Goal: Task Accomplishment & Management: Use online tool/utility

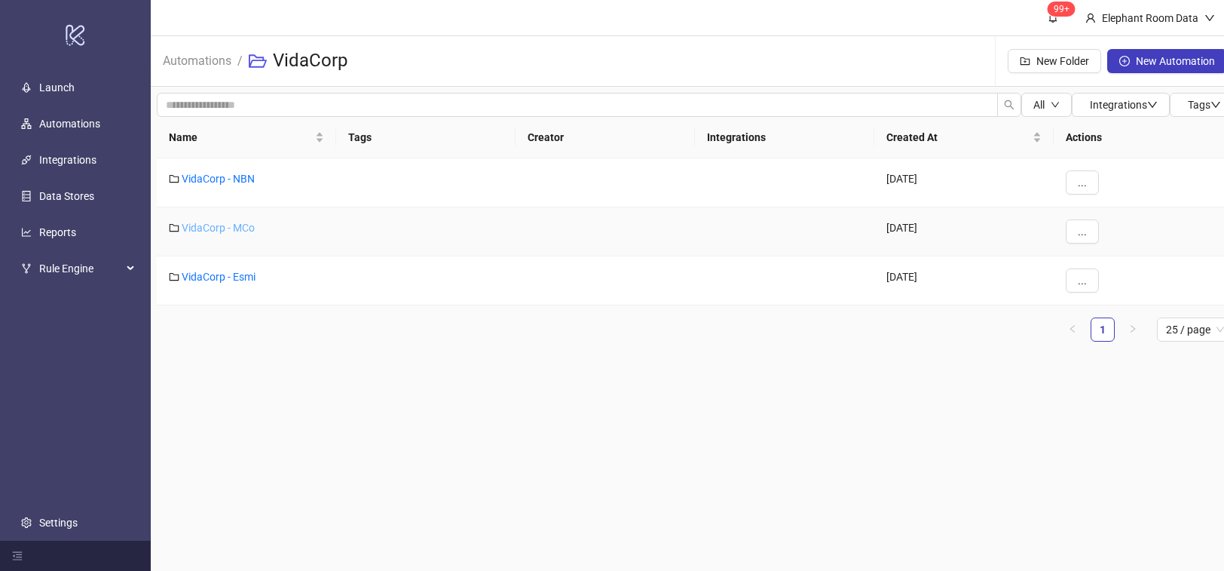
click at [219, 230] on link "VidaCorp - MCo" at bounding box center [218, 228] width 73 height 12
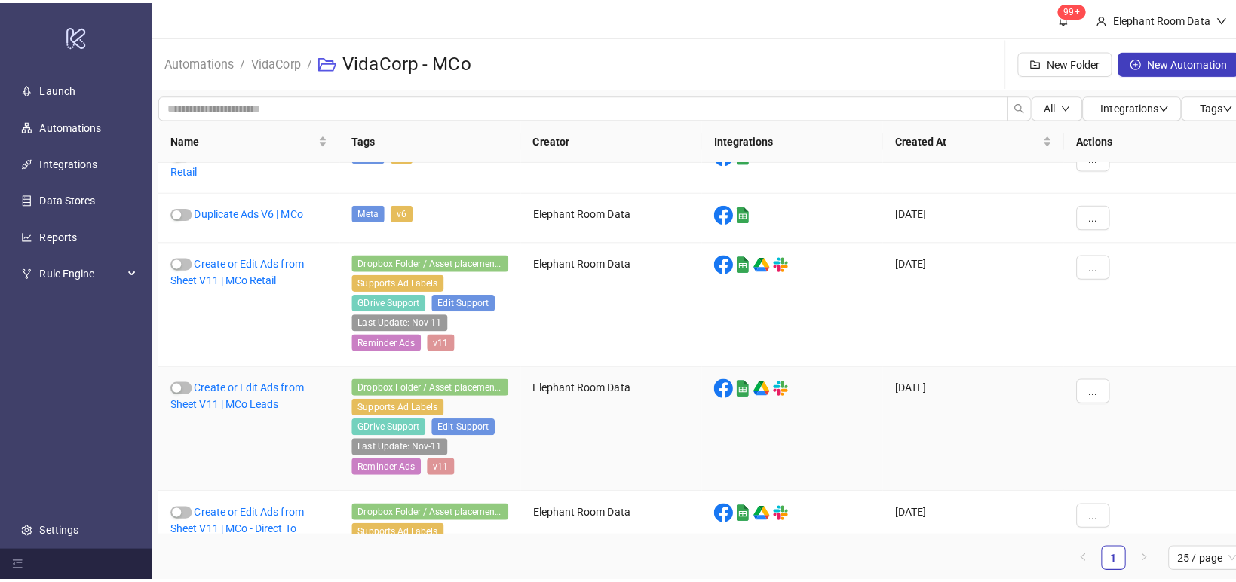
scroll to position [31, 0]
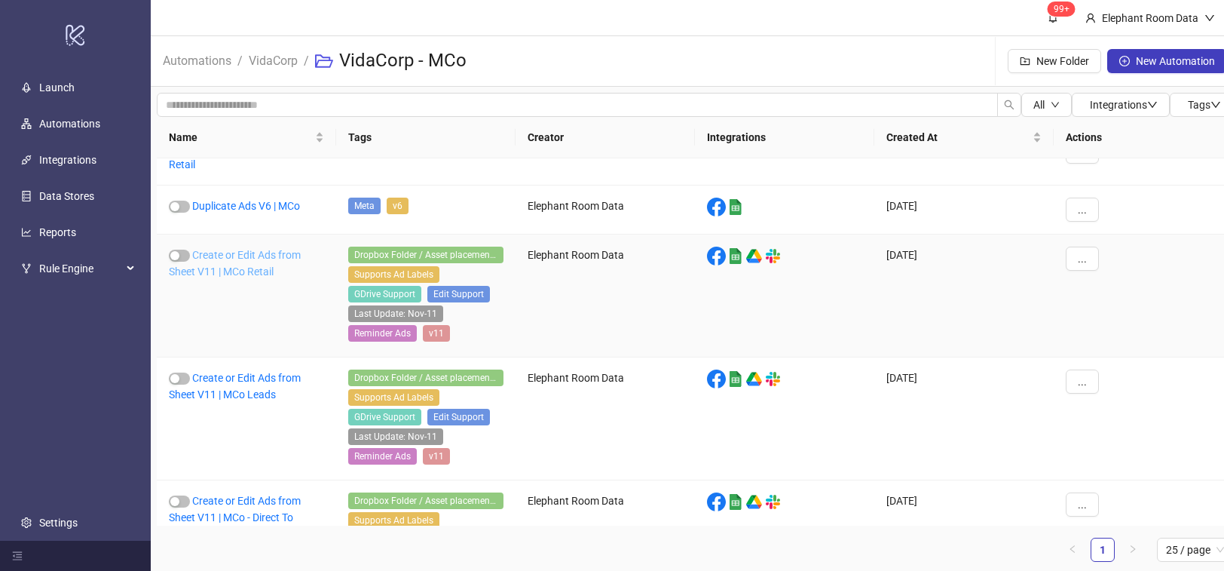
click at [254, 268] on link "Create or Edit Ads from Sheet V11 | MCo Retail" at bounding box center [235, 263] width 132 height 29
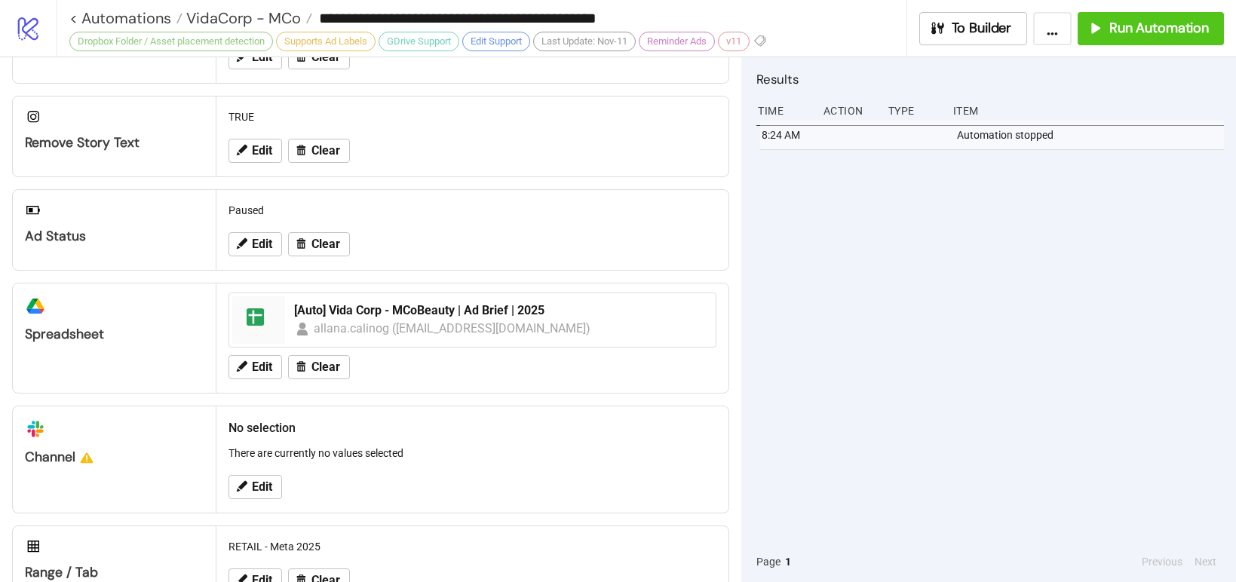
scroll to position [571, 0]
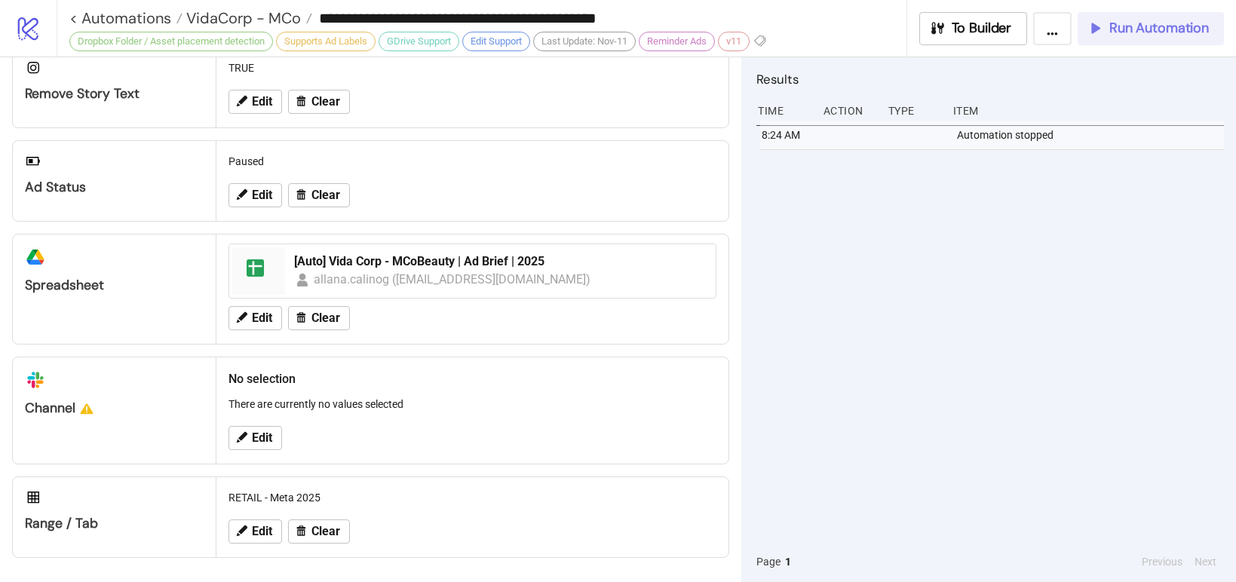
click at [1157, 34] on span "Run Automation" at bounding box center [1159, 28] width 100 height 17
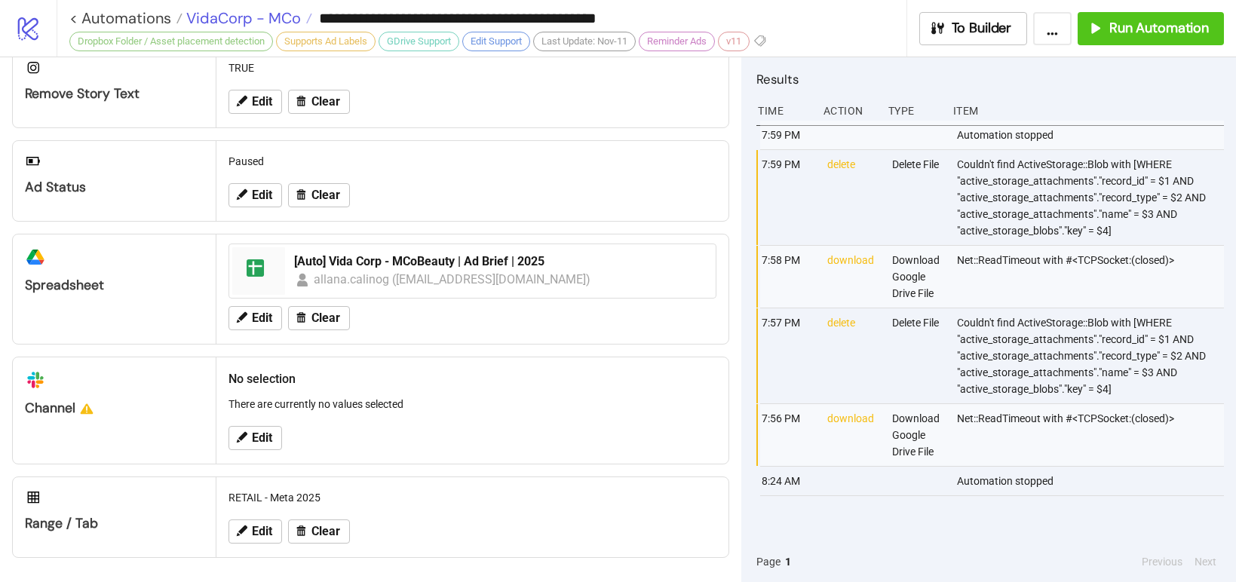
click at [269, 23] on span "VidaCorp - MCo" at bounding box center [241, 18] width 118 height 20
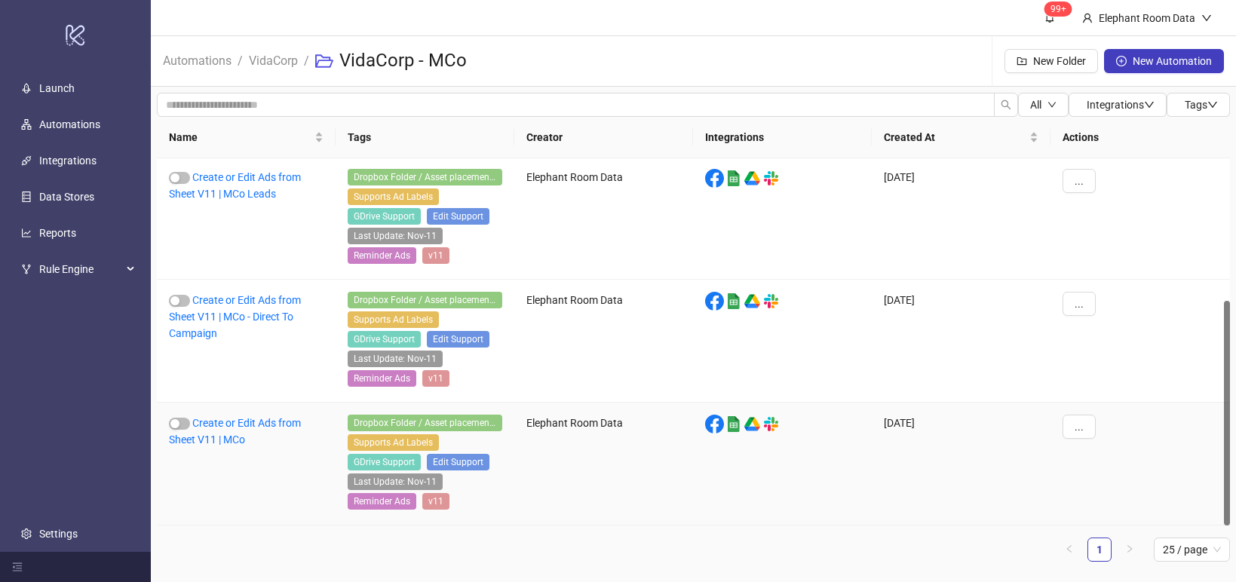
scroll to position [231, 0]
click at [274, 420] on link "Create or Edit Ads from Sheet V11 | MCo" at bounding box center [235, 431] width 132 height 29
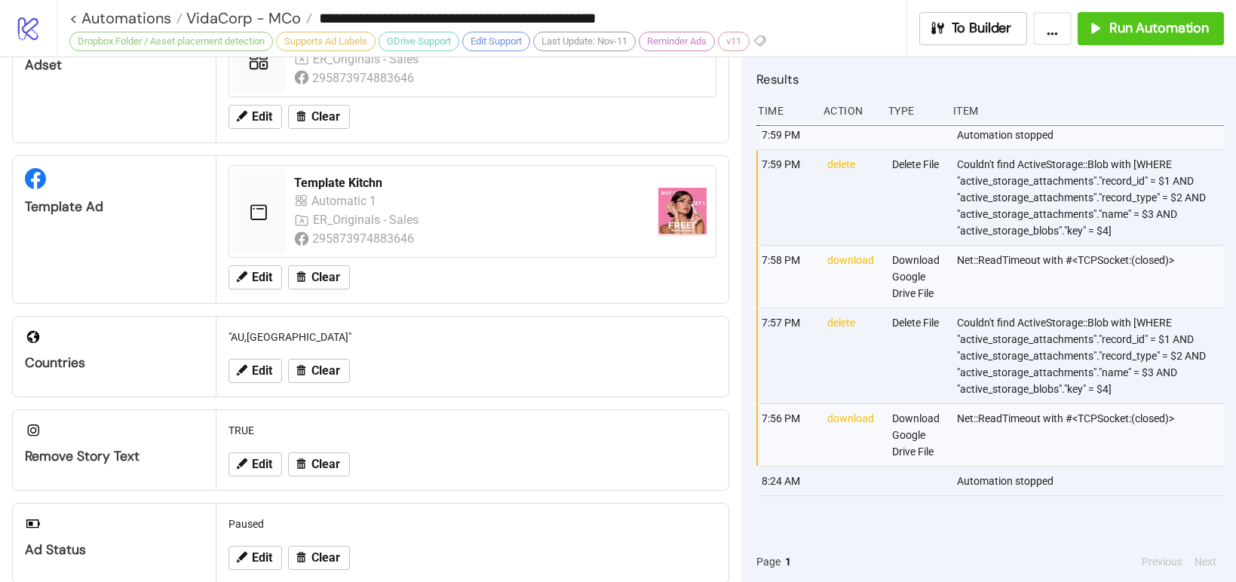
type input "**********"
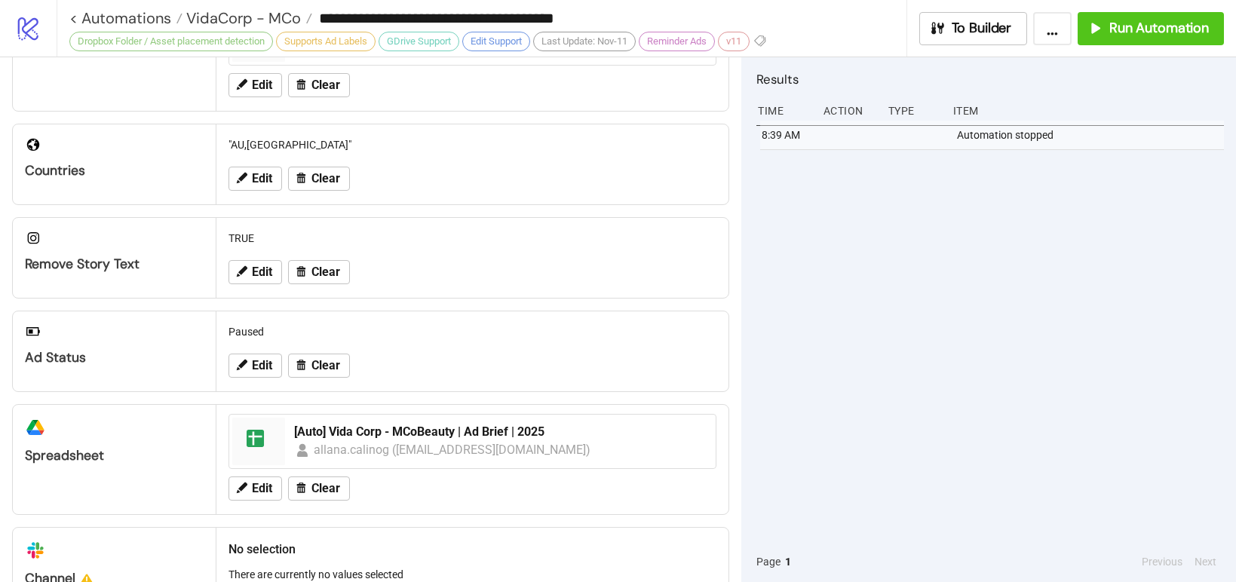
scroll to position [571, 0]
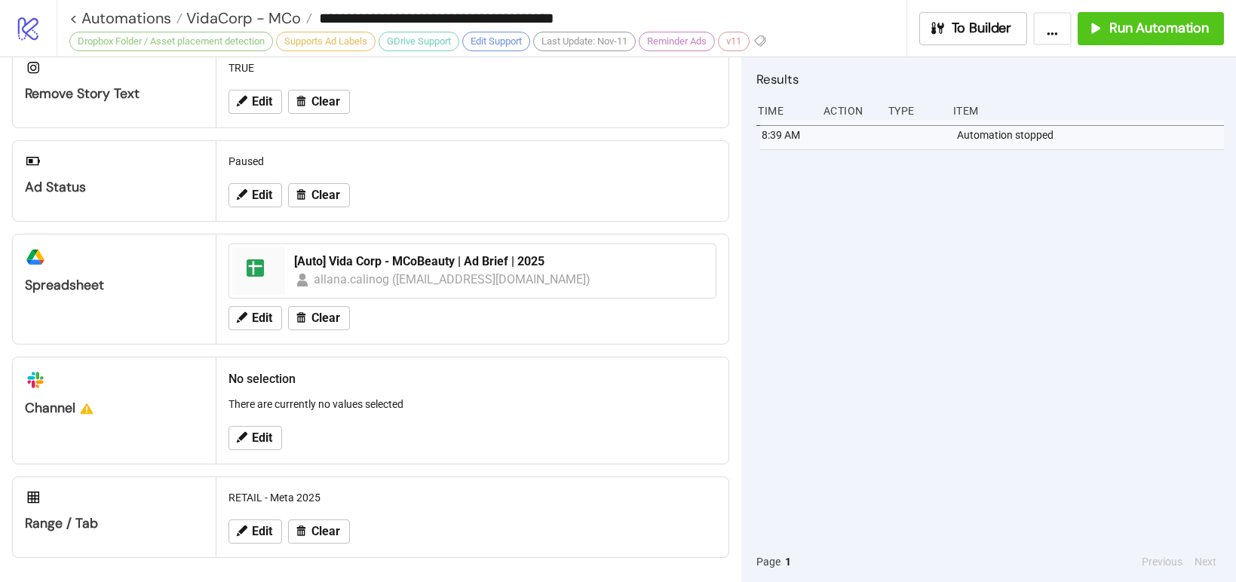
click at [941, 351] on div "8:39 AM Automation stopped" at bounding box center [989, 331] width 467 height 421
click at [898, 280] on div "8:39 AM Automation stopped" at bounding box center [989, 331] width 467 height 421
click at [250, 23] on span "VidaCorp - MCo" at bounding box center [241, 18] width 118 height 20
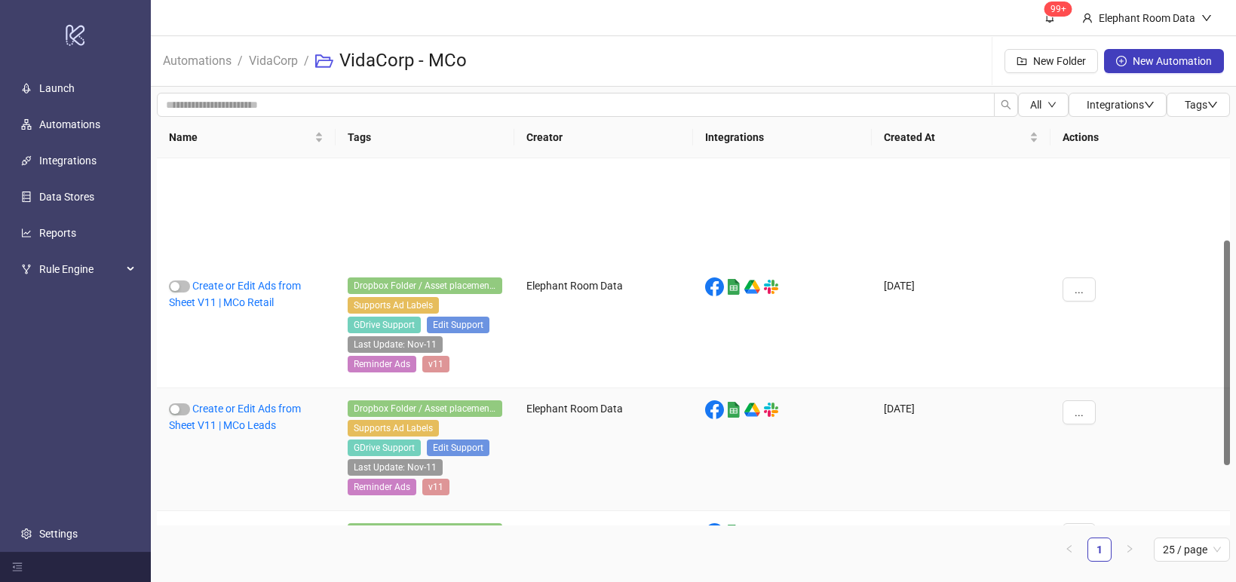
scroll to position [231, 0]
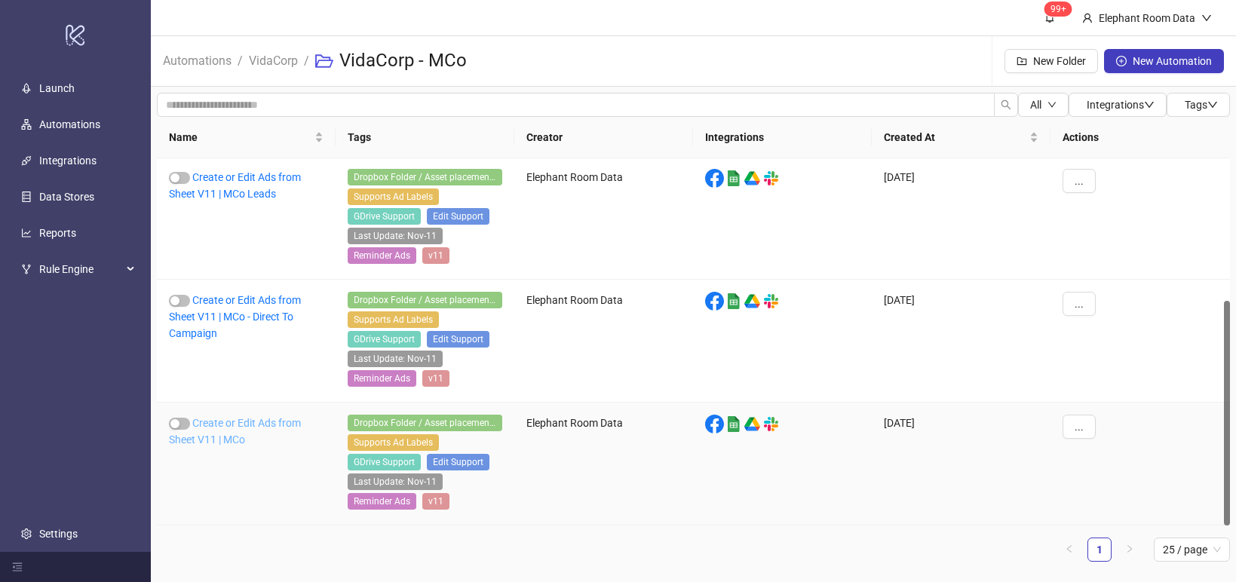
click at [260, 426] on link "Create or Edit Ads from Sheet V11 | MCo" at bounding box center [235, 431] width 132 height 29
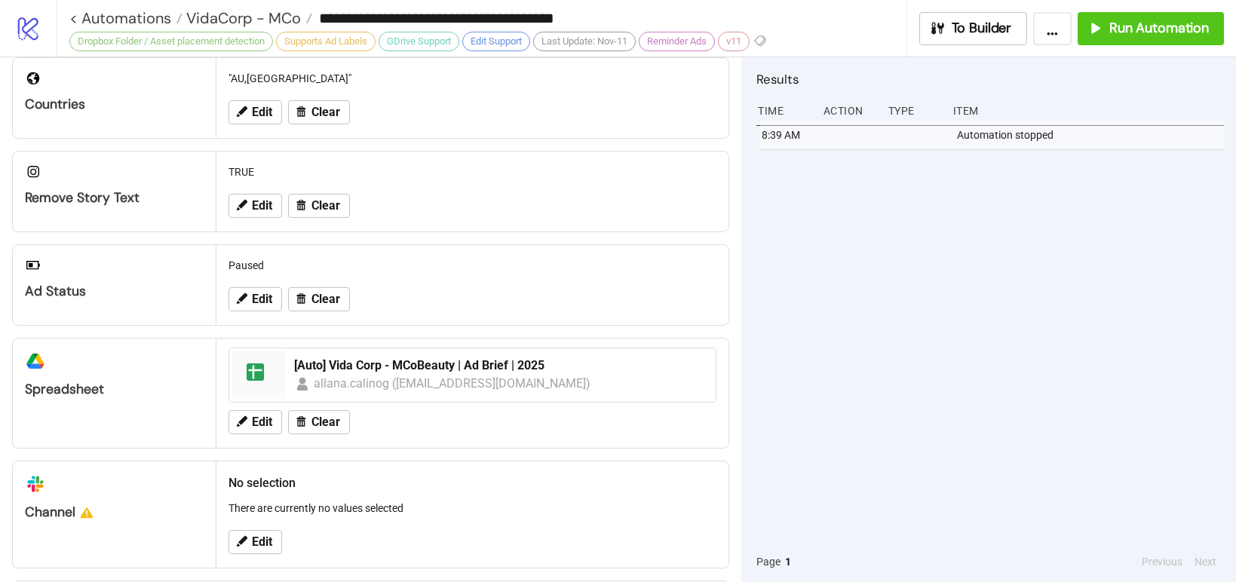
scroll to position [388, 0]
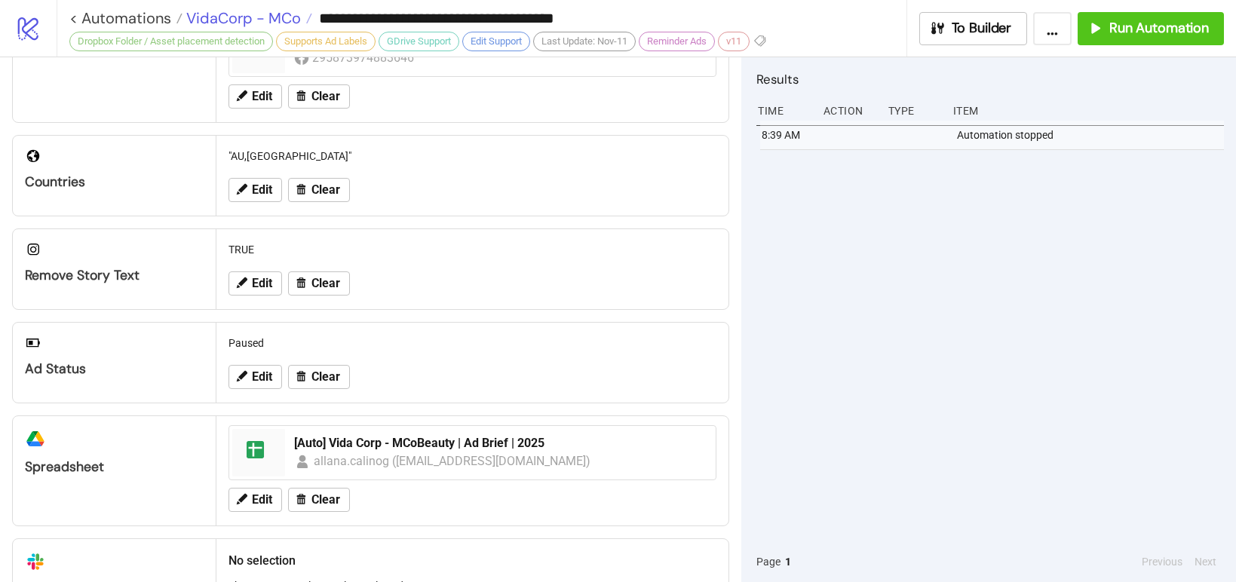
click at [281, 11] on span "VidaCorp - MCo" at bounding box center [241, 18] width 118 height 20
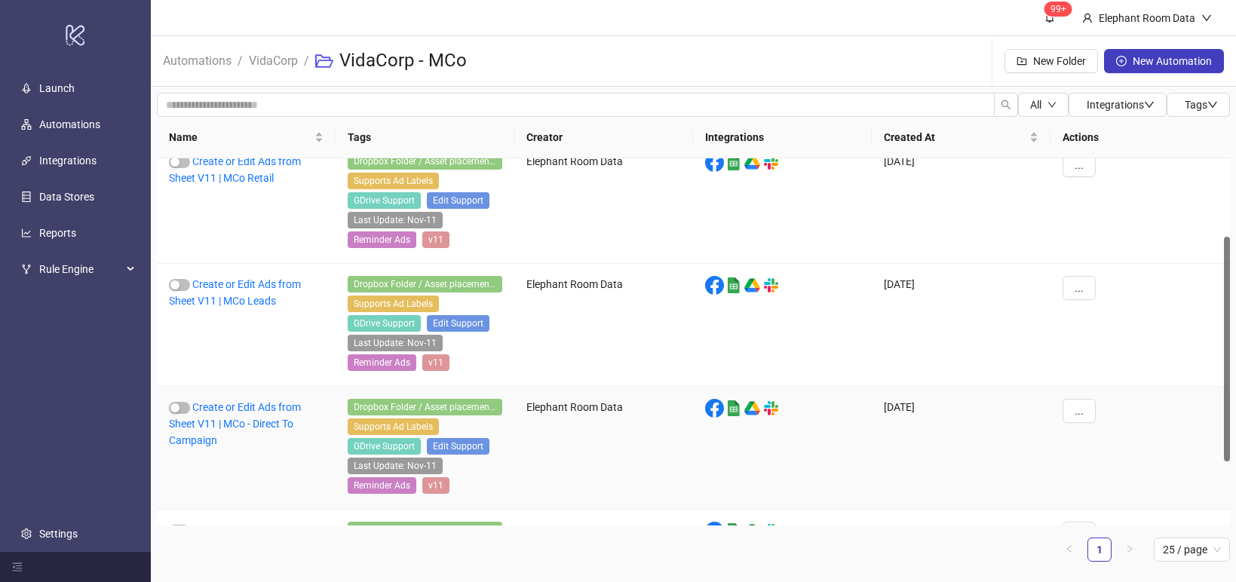
scroll to position [231, 0]
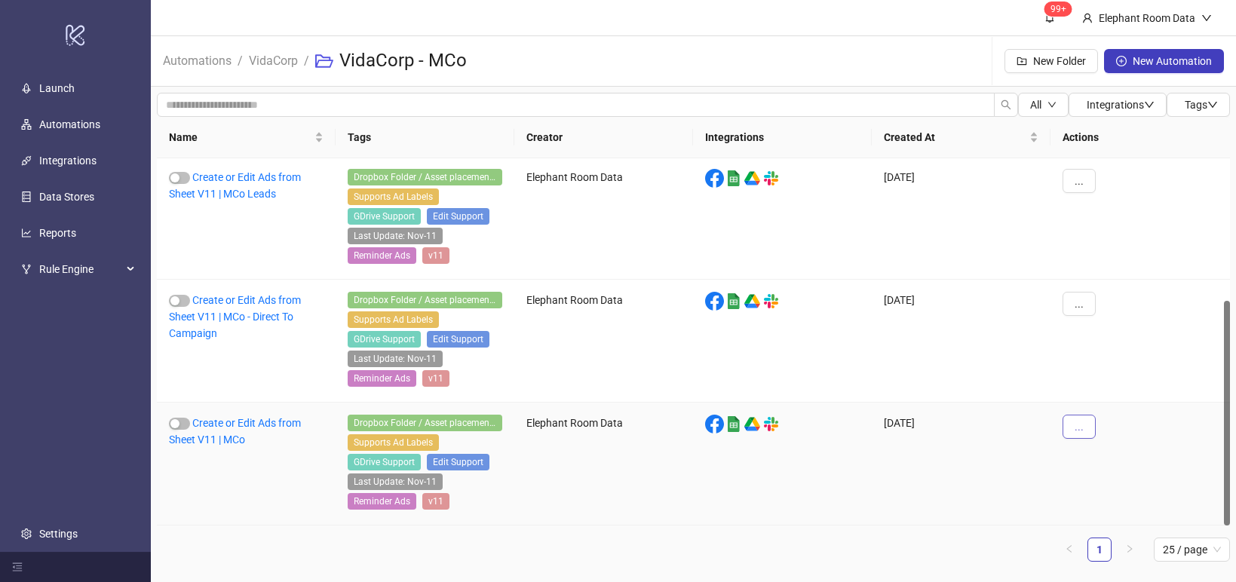
click at [1083, 427] on button "..." at bounding box center [1078, 427] width 33 height 24
click at [1086, 327] on li "Edit" at bounding box center [1104, 324] width 78 height 24
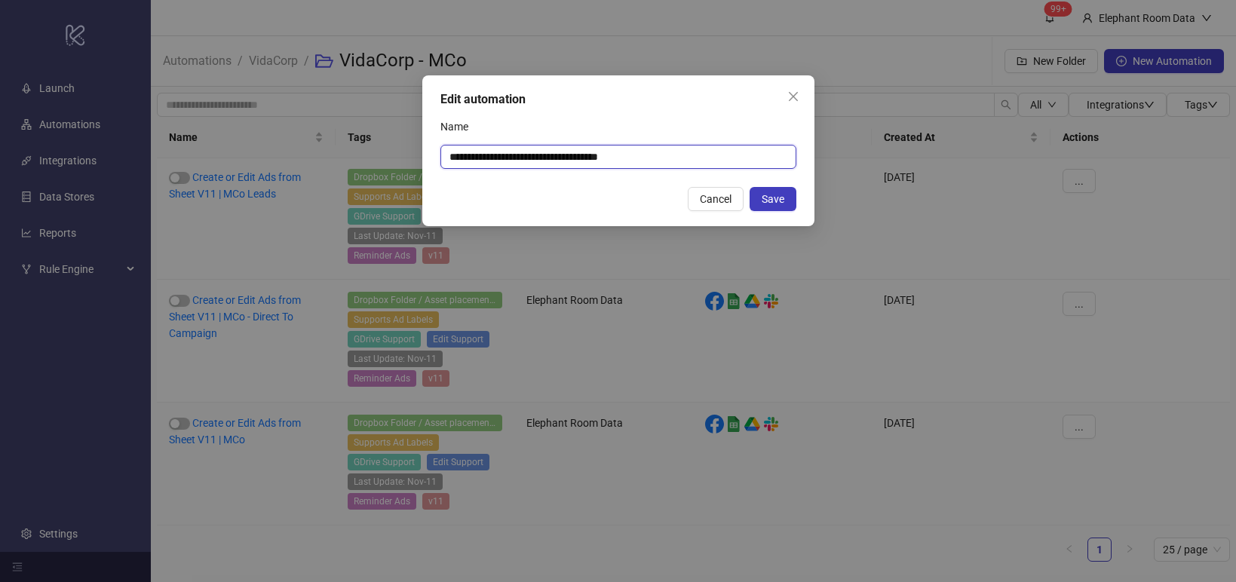
click at [695, 149] on input "**********" at bounding box center [618, 157] width 356 height 24
type input "**********"
click at [781, 202] on span "Save" at bounding box center [772, 199] width 23 height 12
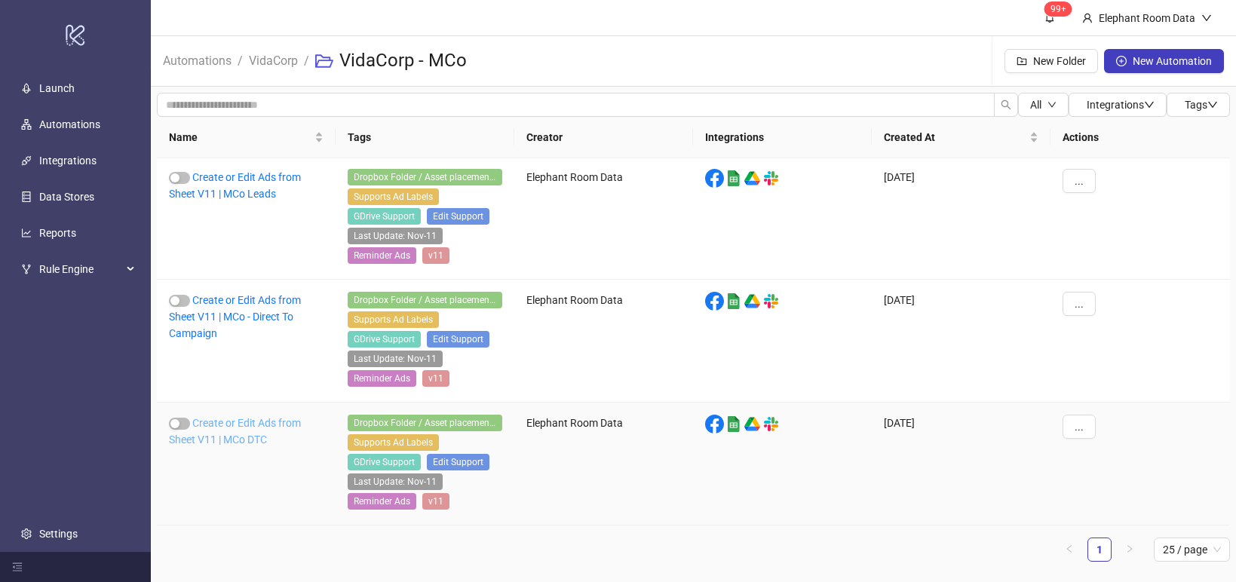
click at [271, 422] on link "Create or Edit Ads from Sheet V11 | MCo DTC" at bounding box center [235, 431] width 132 height 29
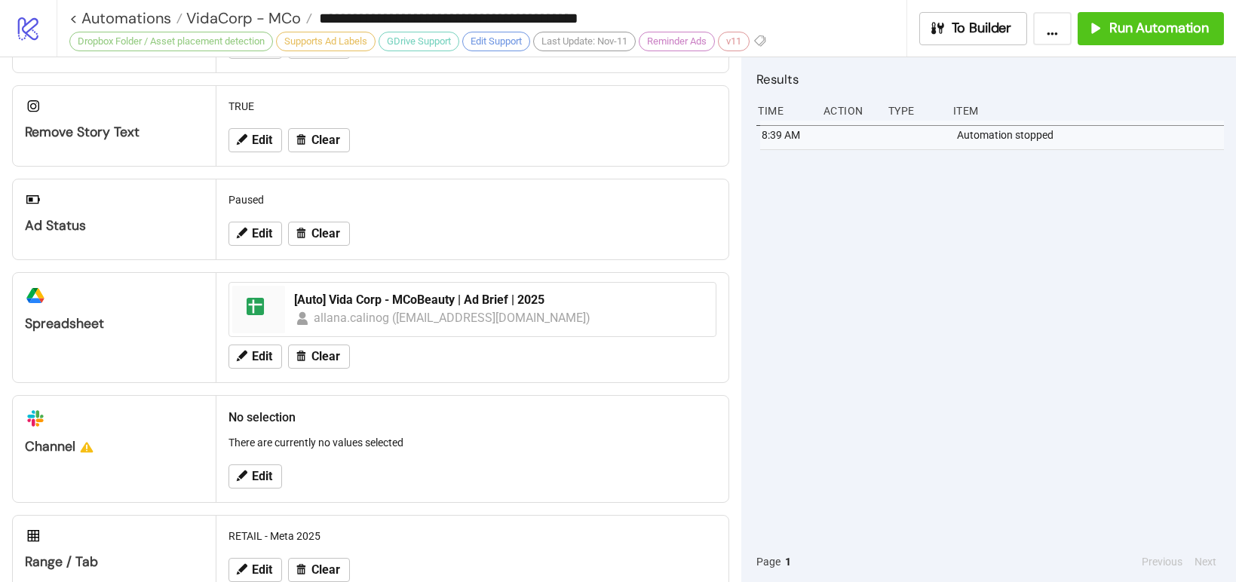
scroll to position [571, 0]
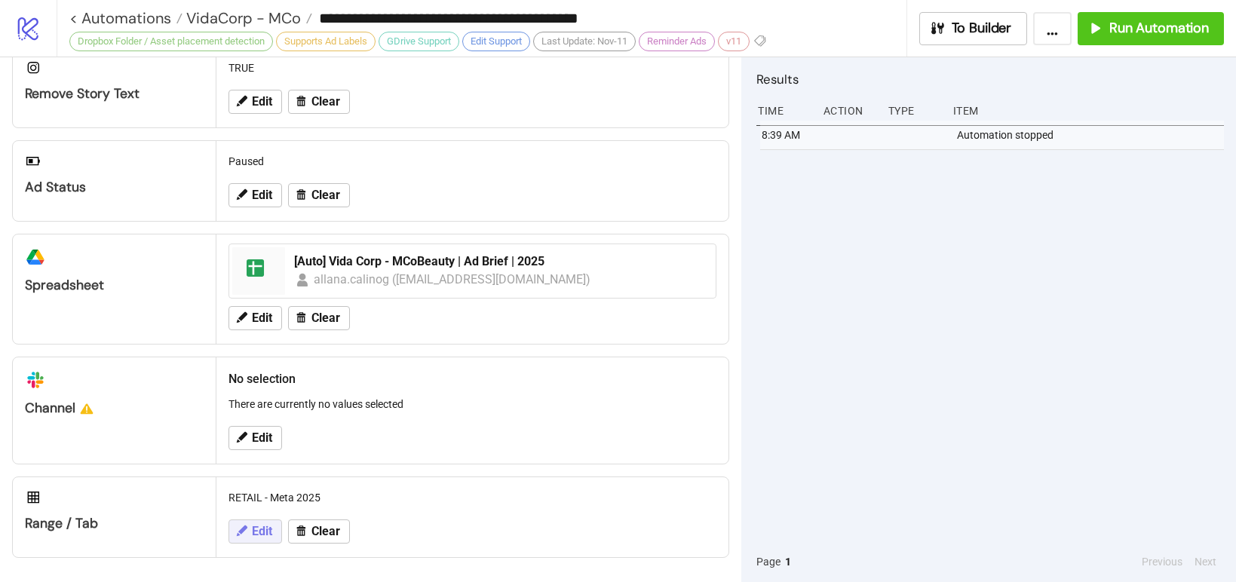
click at [259, 536] on span "Edit" at bounding box center [262, 532] width 20 height 14
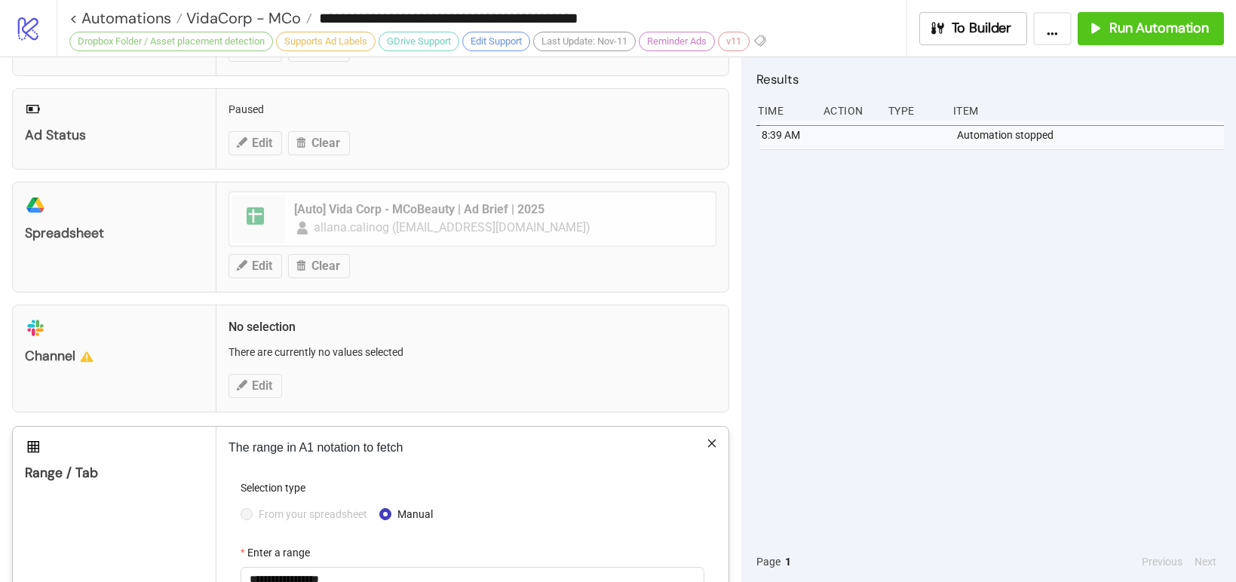
scroll to position [724, 0]
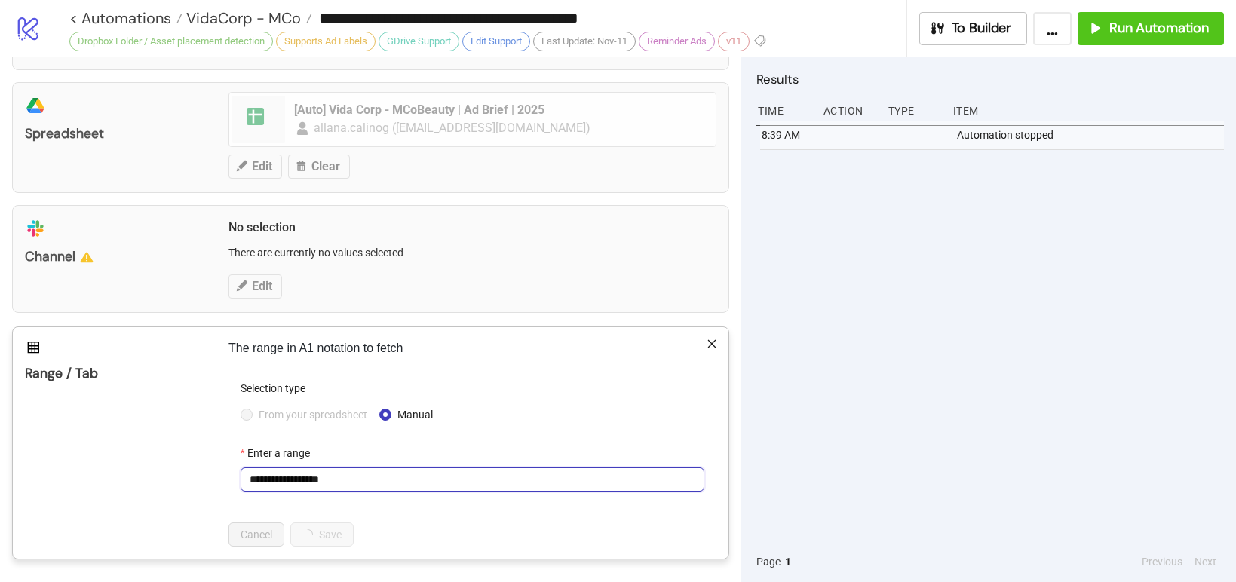
drag, startPoint x: 283, startPoint y: 481, endPoint x: 242, endPoint y: 483, distance: 41.5
click at [242, 483] on input "**********" at bounding box center [472, 479] width 464 height 24
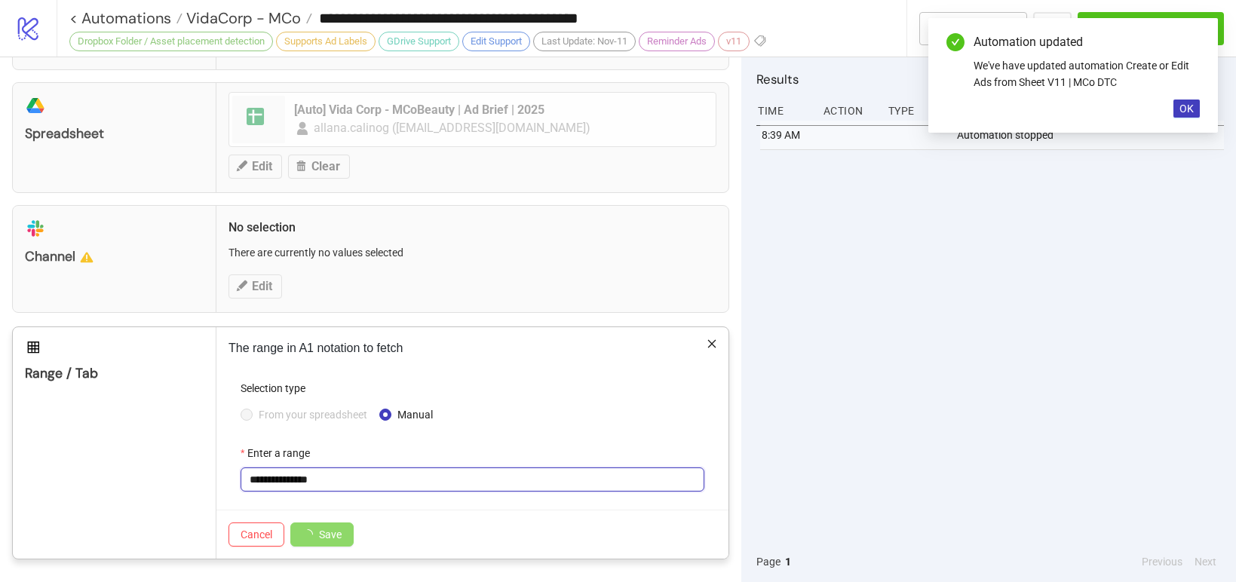
type input "**********"
click at [472, 527] on div "Cancel Save" at bounding box center [472, 534] width 512 height 49
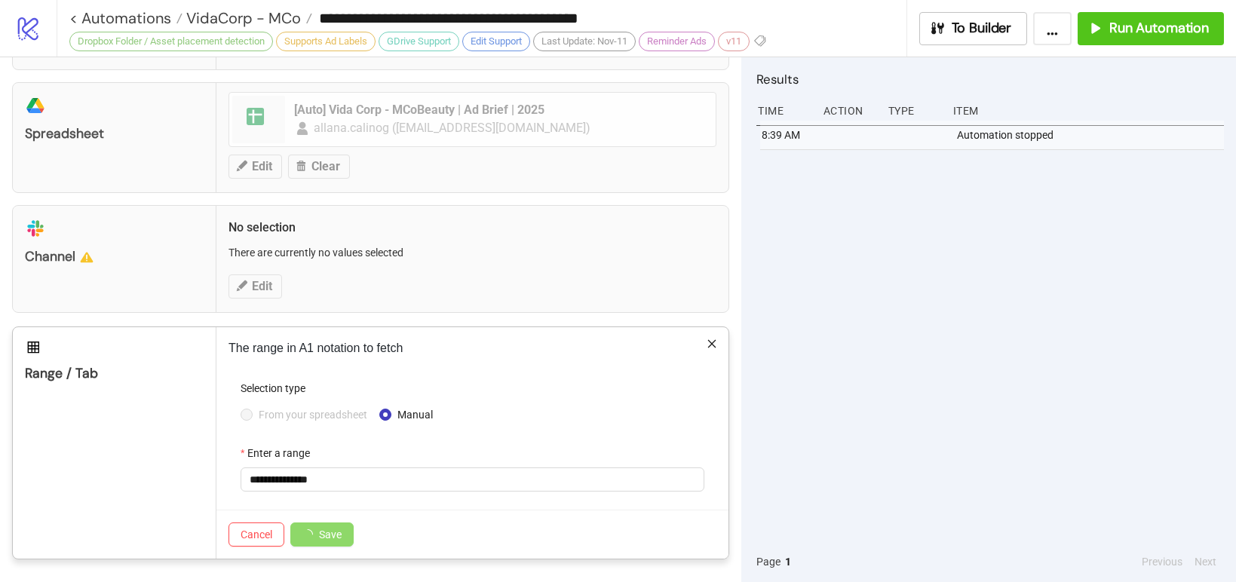
click at [693, 345] on p "The range in A1 notation to fetch" at bounding box center [472, 348] width 488 height 18
click at [708, 343] on icon "close" at bounding box center [712, 344] width 8 height 8
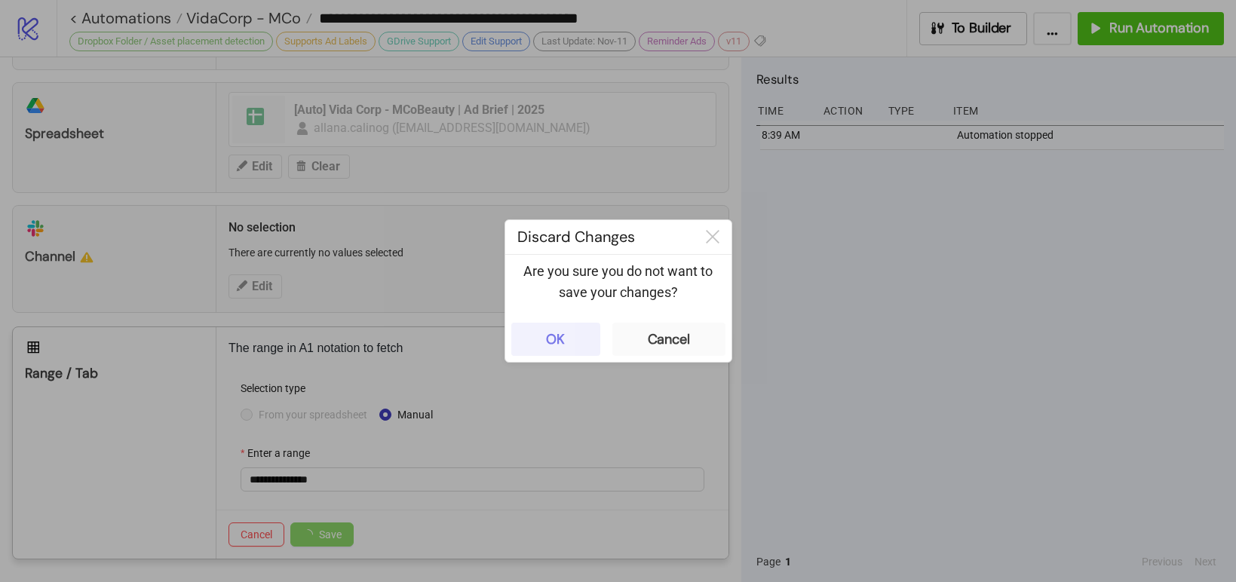
click at [574, 345] on button "OK" at bounding box center [555, 339] width 89 height 33
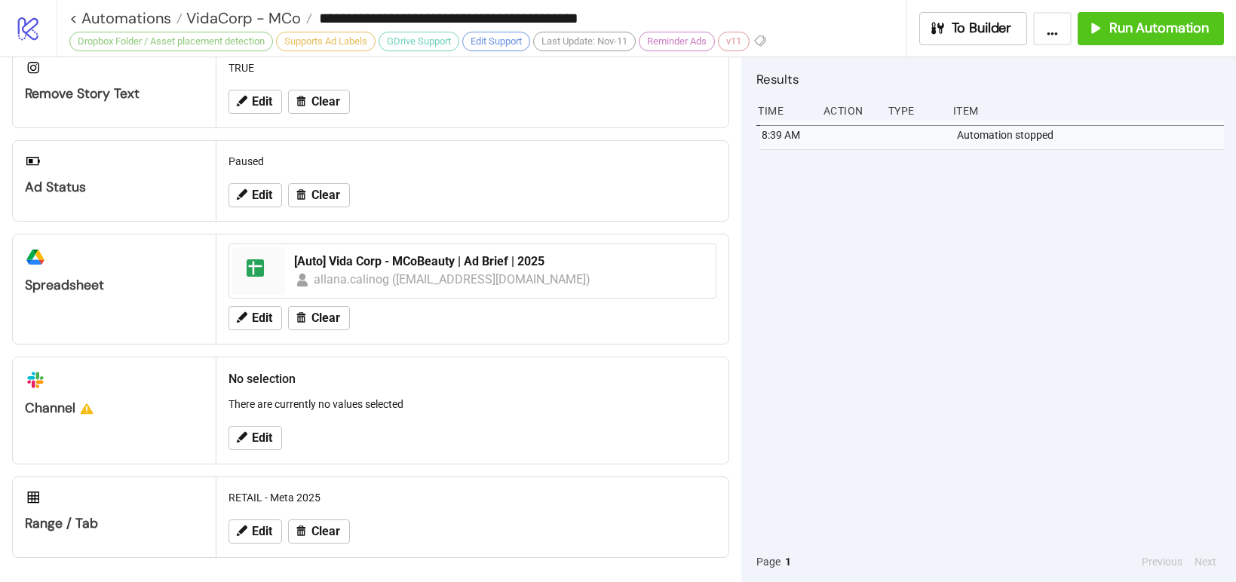
scroll to position [571, 0]
click at [259, 532] on span "Edit" at bounding box center [262, 532] width 20 height 14
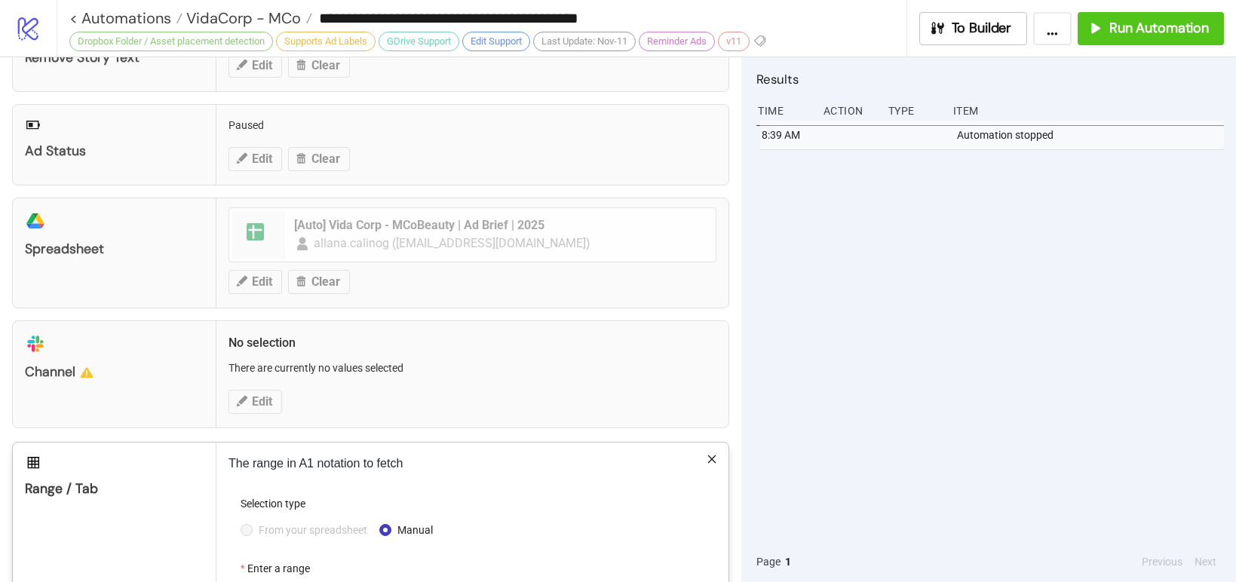
scroll to position [688, 0]
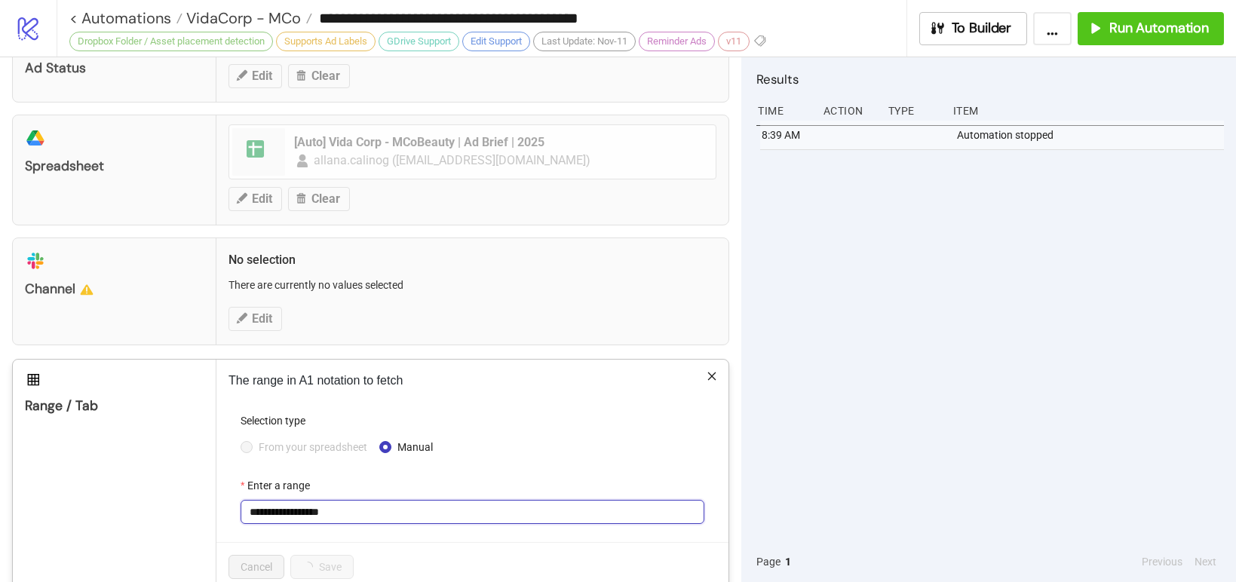
drag, startPoint x: 282, startPoint y: 518, endPoint x: 231, endPoint y: 516, distance: 50.6
click at [231, 516] on form "**********" at bounding box center [472, 477] width 488 height 130
type input "**********"
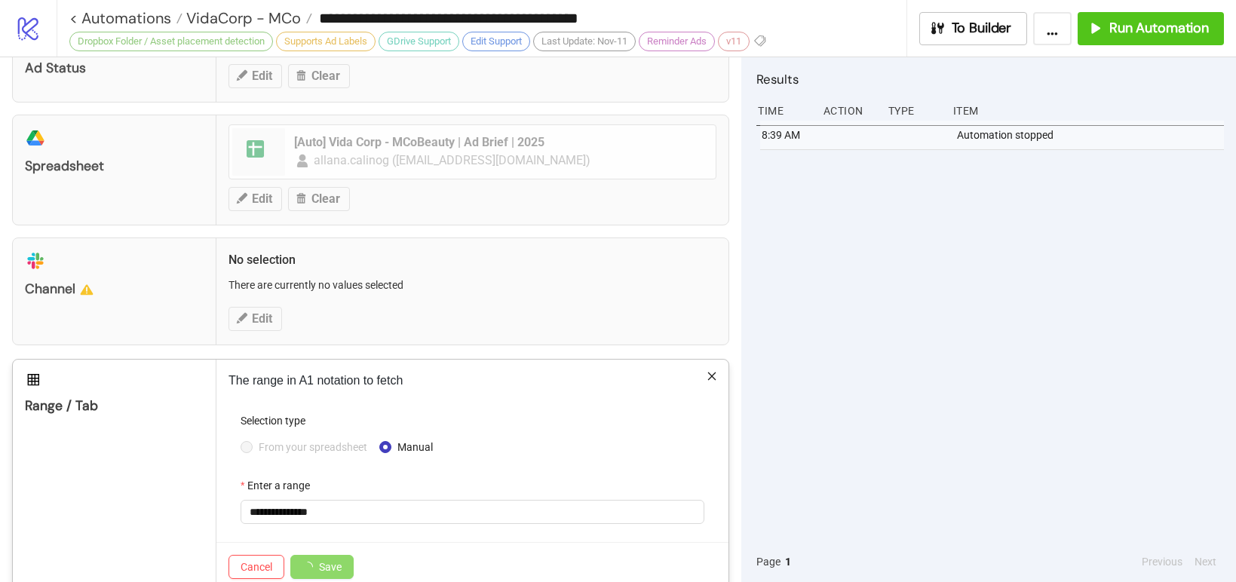
click at [403, 541] on form "**********" at bounding box center [472, 477] width 488 height 130
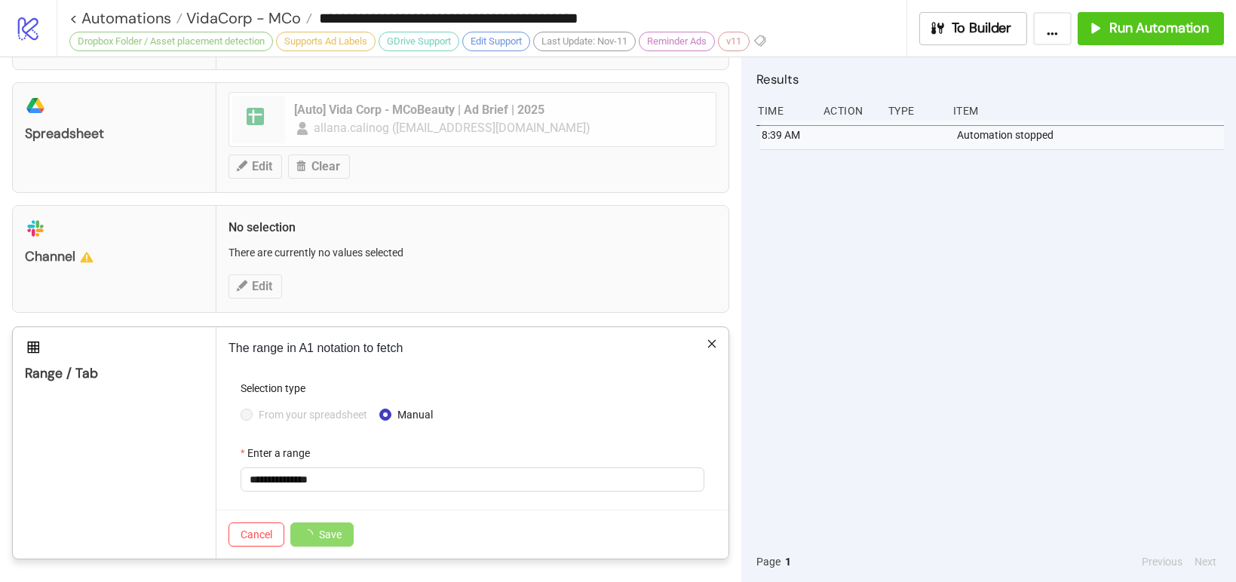
scroll to position [724, 0]
click at [632, 404] on div "From your spreadsheet Manual" at bounding box center [472, 415] width 464 height 24
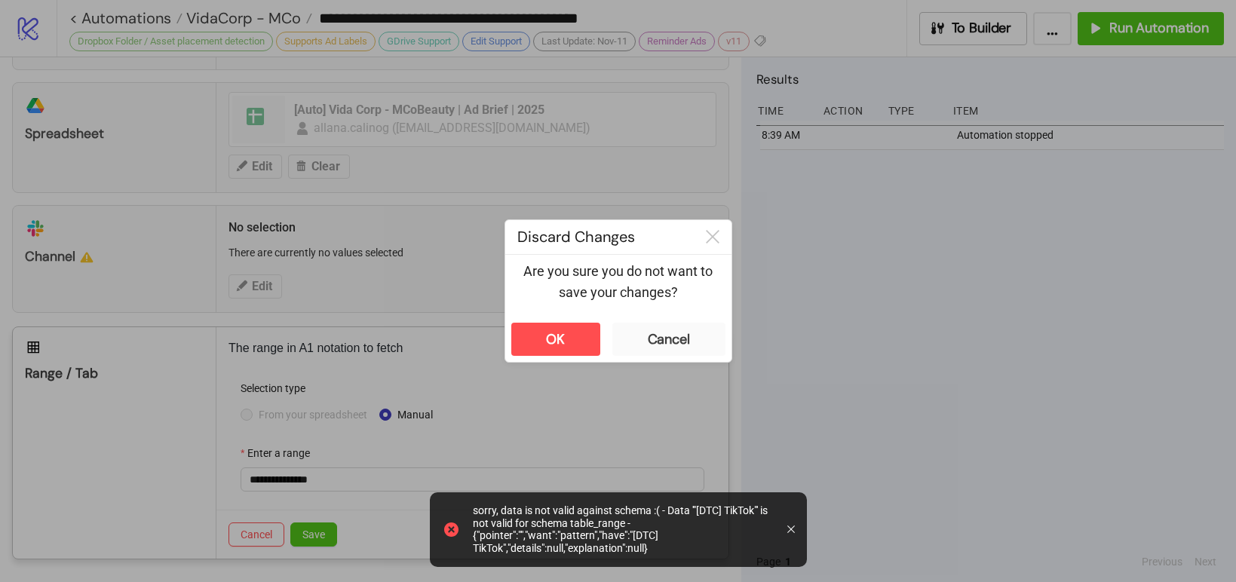
click at [792, 532] on icon at bounding box center [791, 529] width 8 height 8
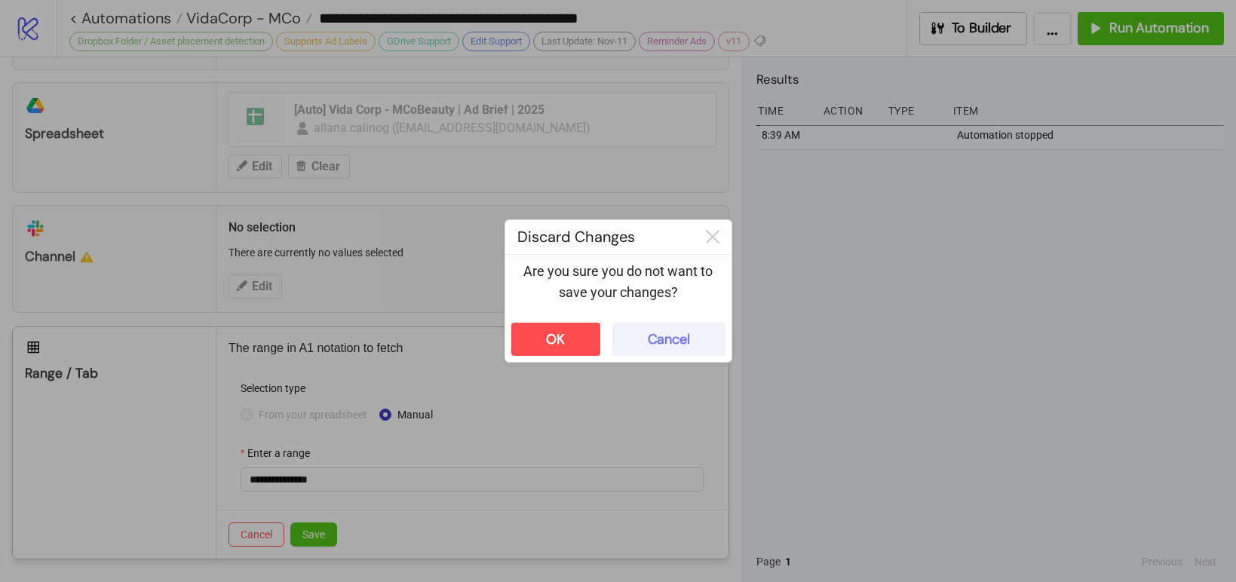
click at [673, 343] on div "Cancel" at bounding box center [669, 339] width 42 height 17
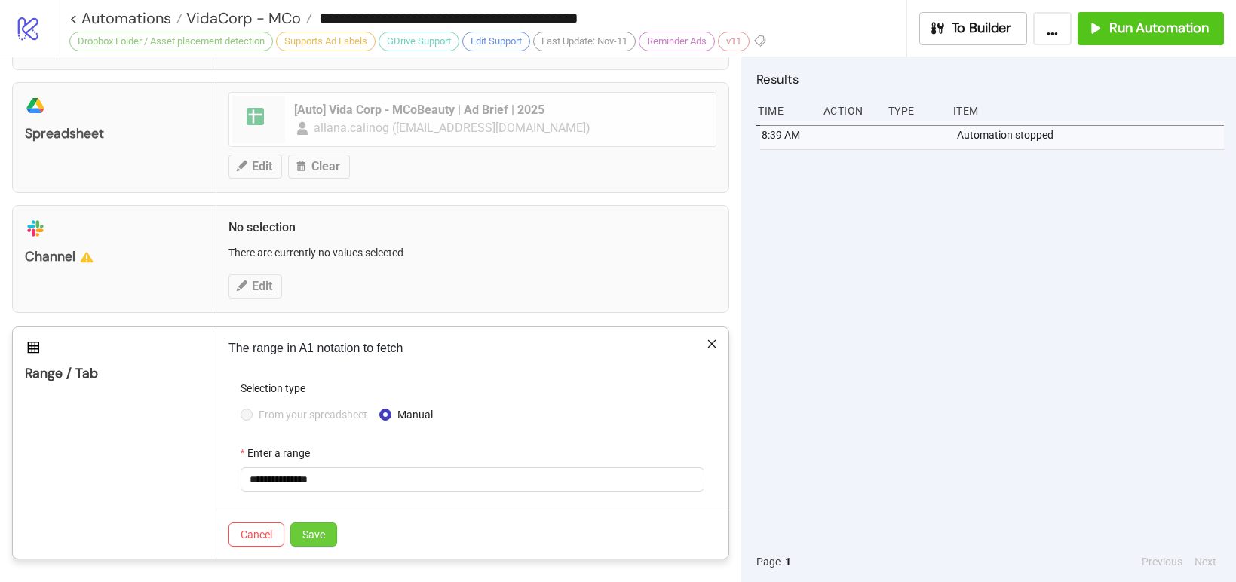
click at [305, 538] on span "Save" at bounding box center [313, 534] width 23 height 12
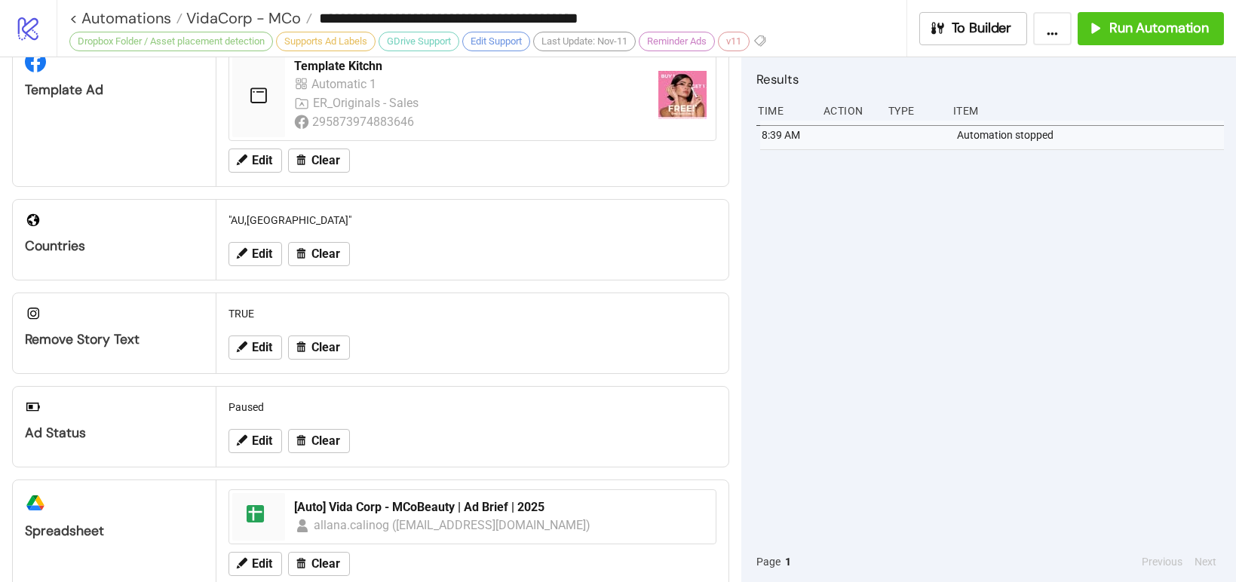
scroll to position [571, 0]
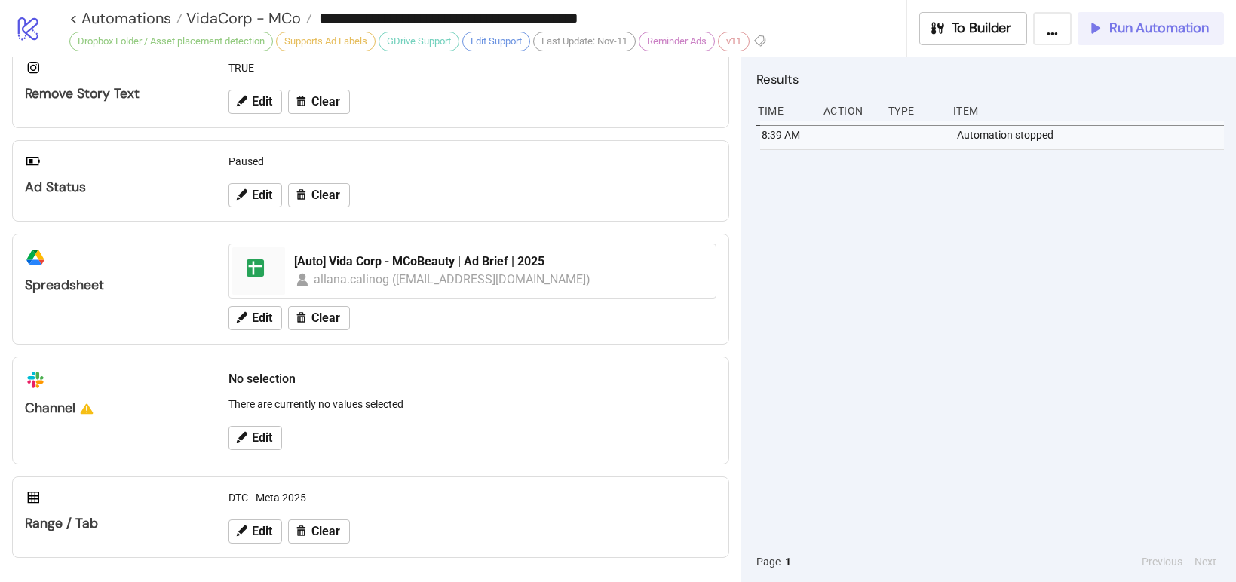
click at [1167, 40] on button "Run Automation" at bounding box center [1150, 28] width 146 height 33
